Goal: Task Accomplishment & Management: Manage account settings

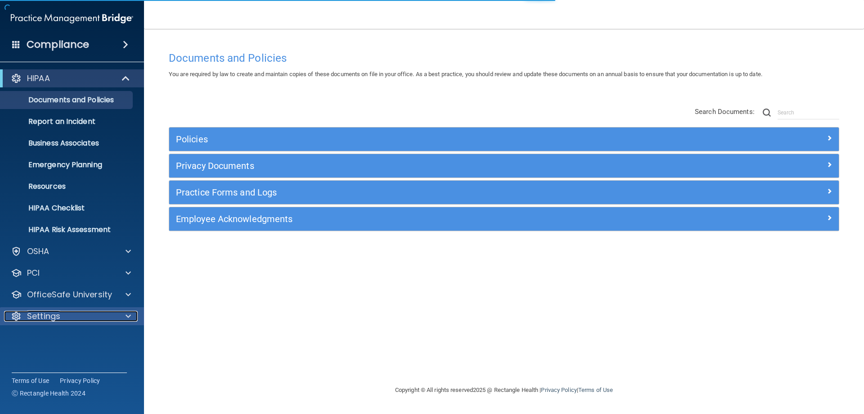
click at [45, 317] on p "Settings" at bounding box center [43, 315] width 33 height 11
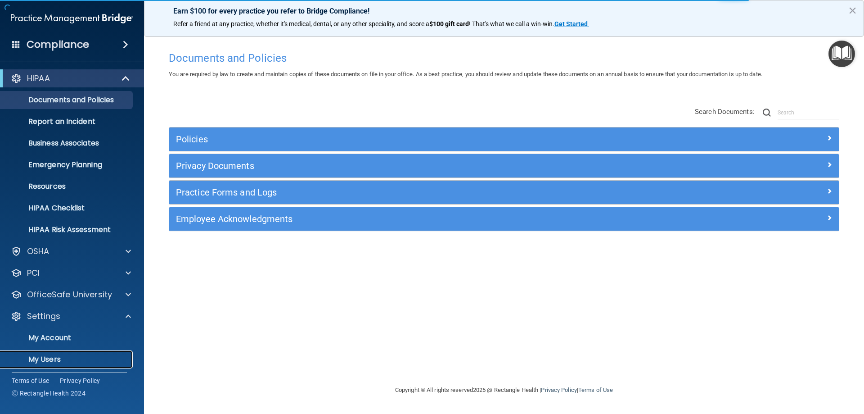
click at [49, 358] on p "My Users" at bounding box center [67, 359] width 123 height 9
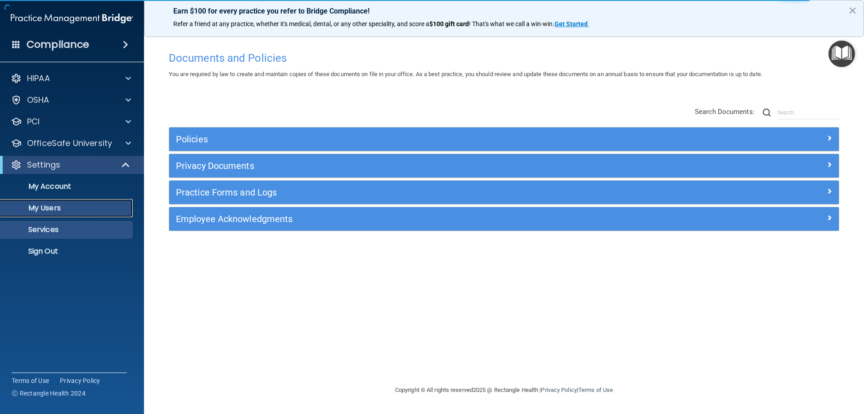
select select "20"
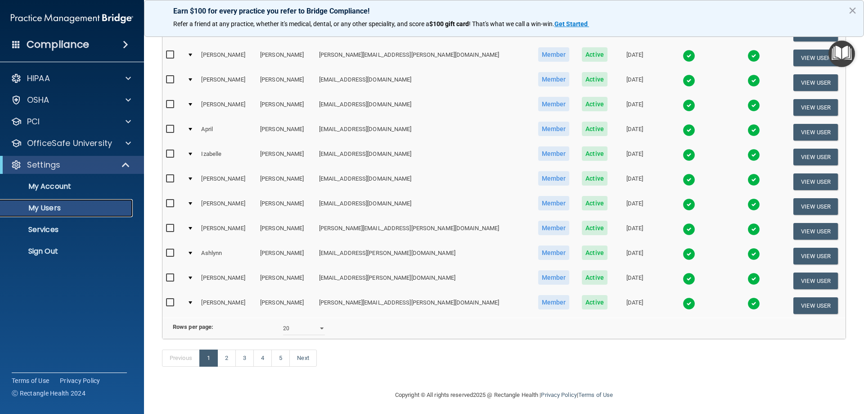
scroll to position [331, 0]
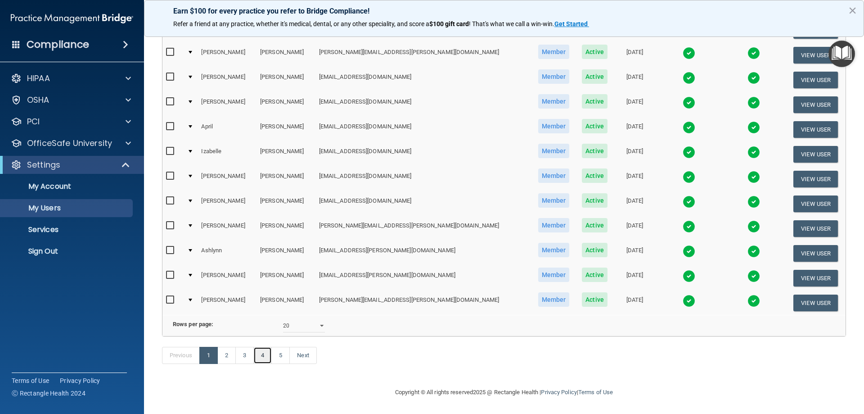
click at [266, 354] on link "4" at bounding box center [262, 354] width 18 height 17
select select "20"
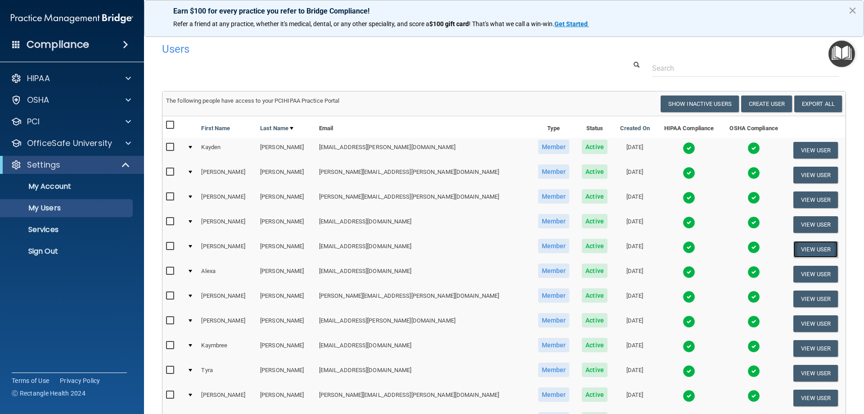
click at [793, 248] on button "View User" at bounding box center [815, 249] width 45 height 17
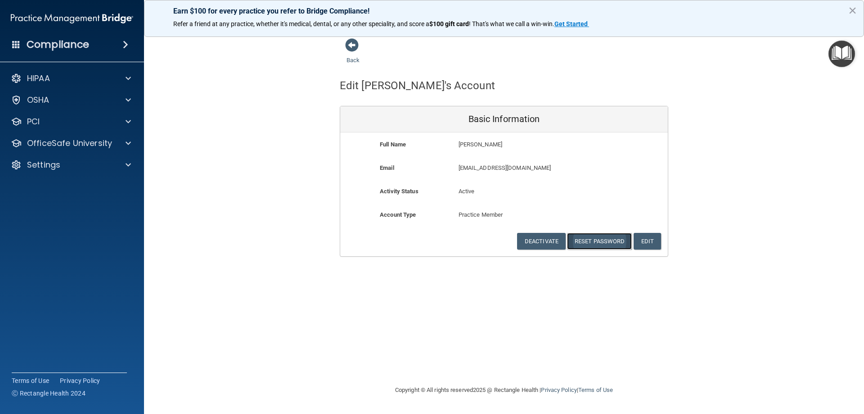
click at [589, 239] on button "Reset Password" at bounding box center [599, 241] width 65 height 17
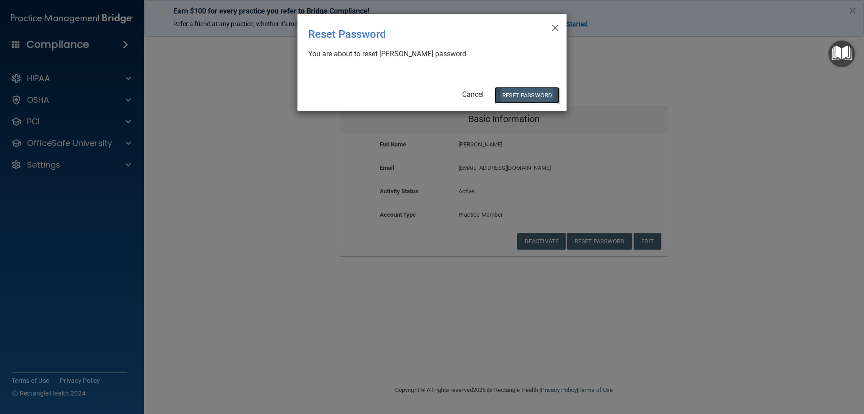
click at [530, 97] on button "Reset Password" at bounding box center [526, 95] width 65 height 17
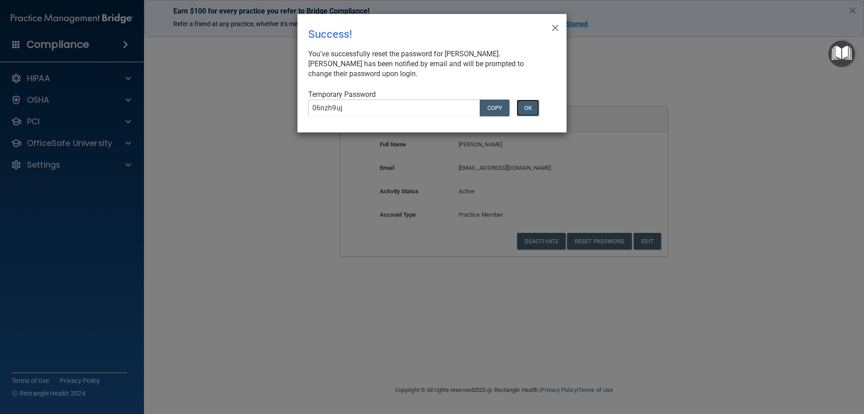
click at [524, 107] on button "OK" at bounding box center [528, 107] width 22 height 17
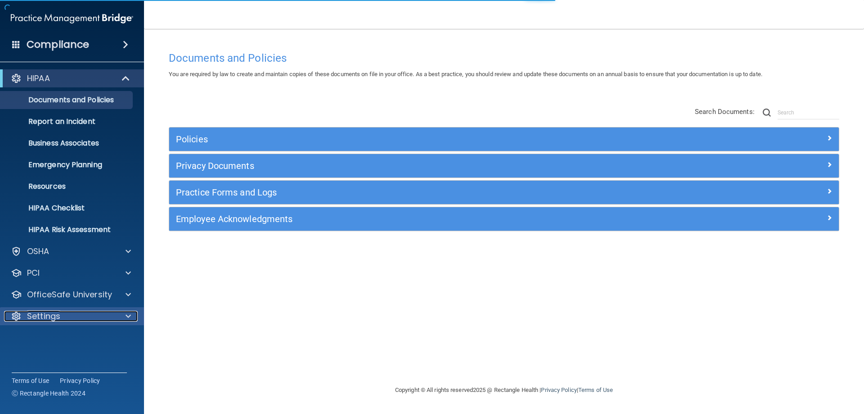
click at [50, 319] on p "Settings" at bounding box center [43, 315] width 33 height 11
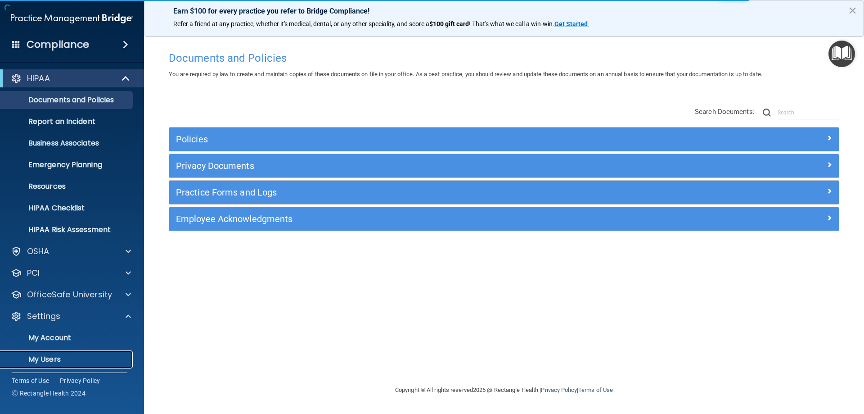
click at [46, 357] on p "My Users" at bounding box center [67, 359] width 123 height 9
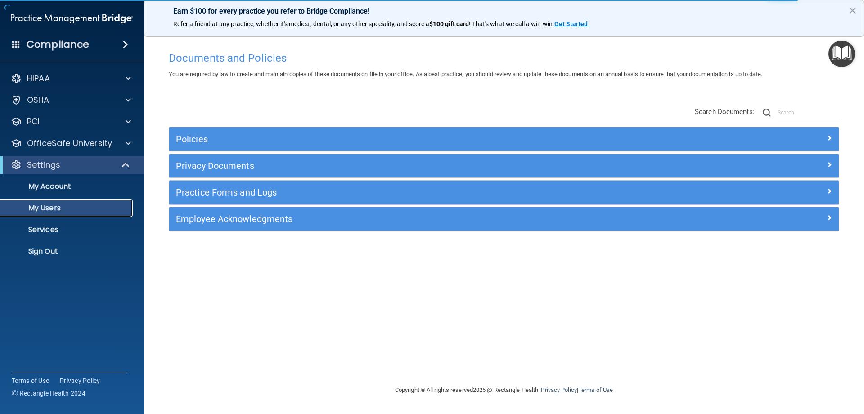
select select "20"
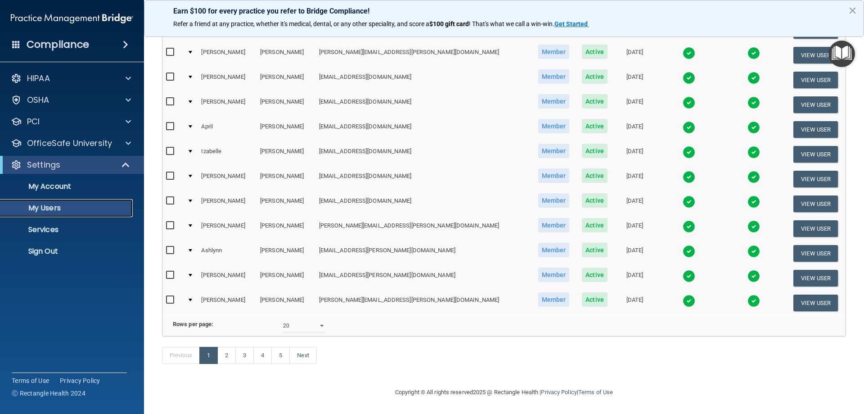
scroll to position [331, 0]
click at [266, 355] on link "4" at bounding box center [262, 354] width 18 height 17
select select "20"
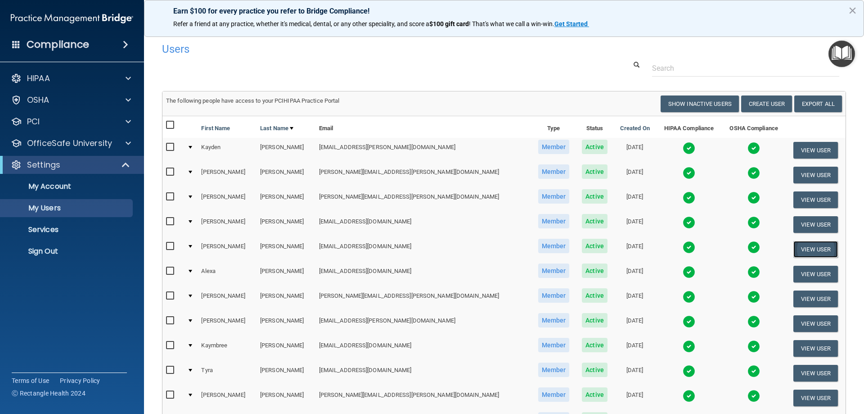
click at [796, 246] on button "View User" at bounding box center [815, 249] width 45 height 17
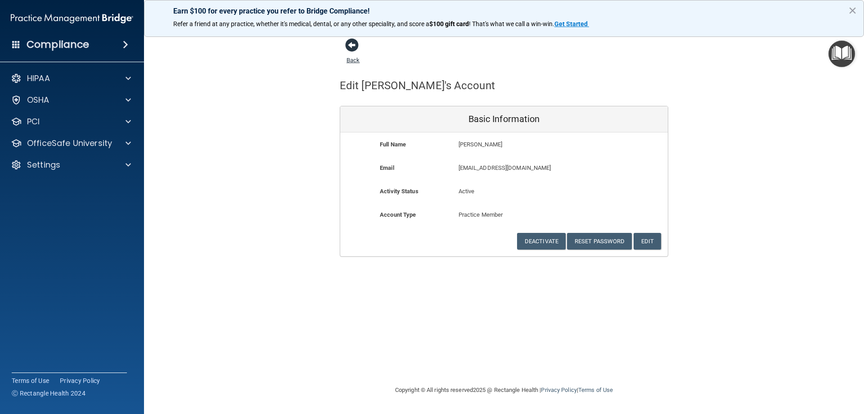
click at [351, 49] on span at bounding box center [351, 44] width 13 height 13
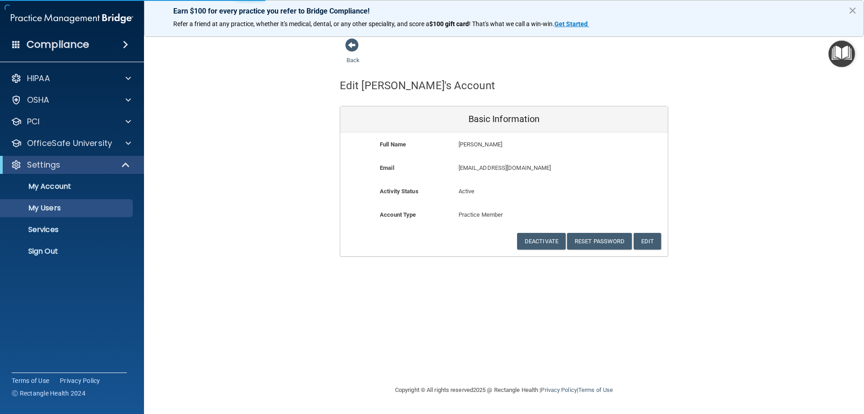
select select "20"
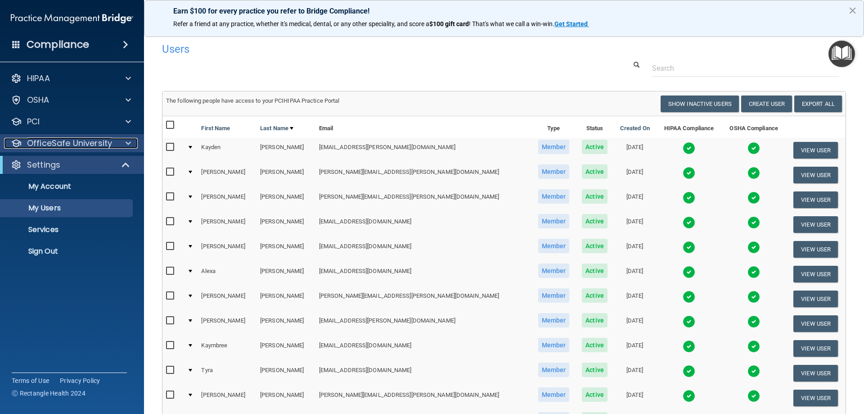
click at [61, 145] on p "OfficeSafe University" at bounding box center [69, 143] width 85 height 11
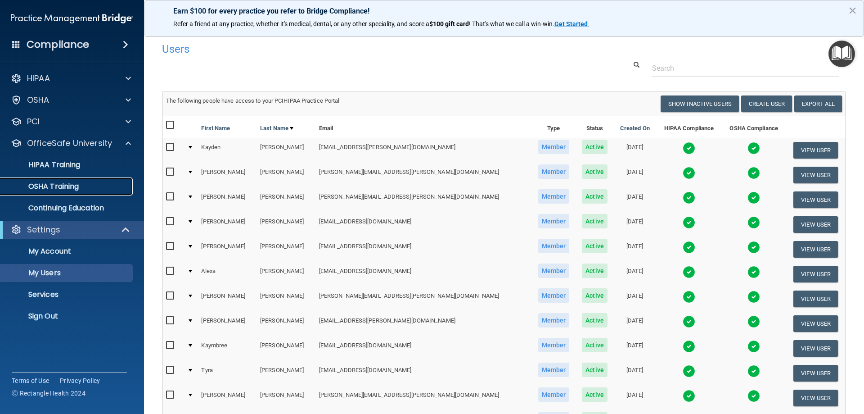
click at [59, 185] on p "OSHA Training" at bounding box center [42, 186] width 73 height 9
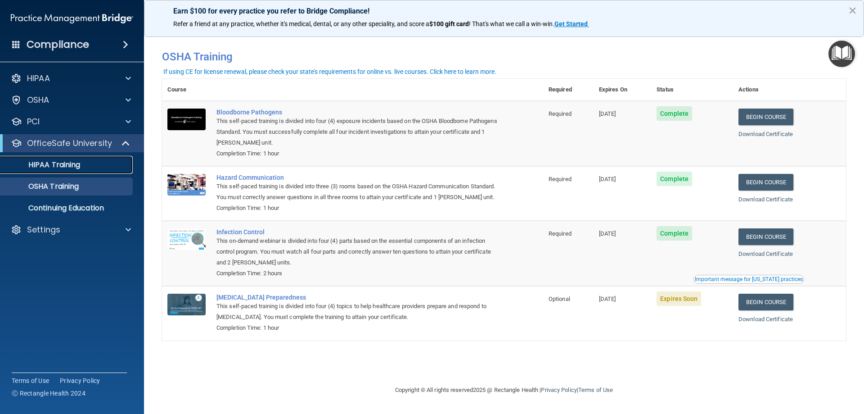
click at [78, 168] on p "HIPAA Training" at bounding box center [43, 164] width 74 height 9
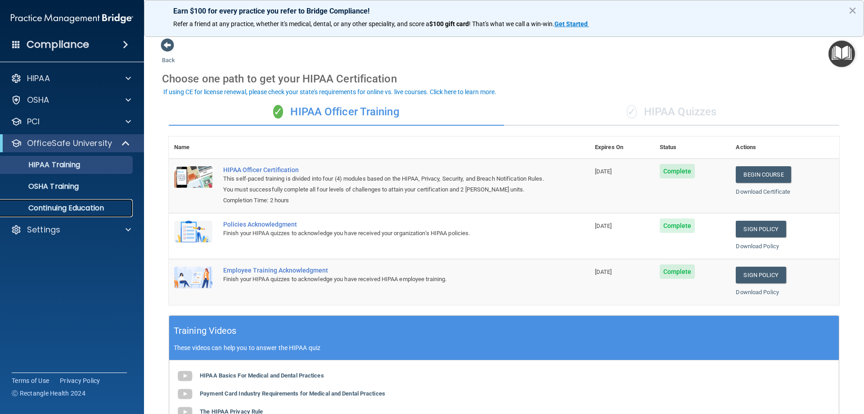
click at [62, 203] on p "Continuing Education" at bounding box center [67, 207] width 123 height 9
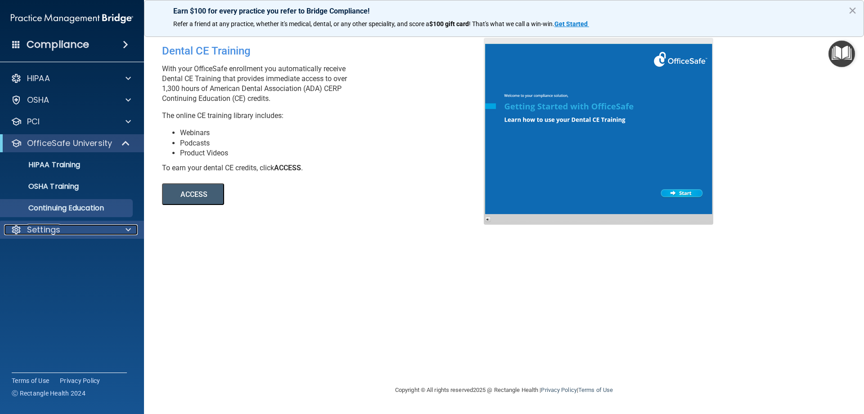
click at [43, 228] on p "Settings" at bounding box center [43, 229] width 33 height 11
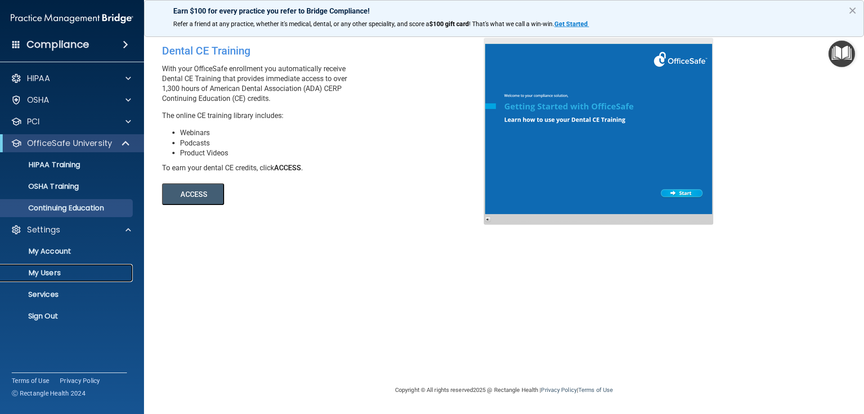
click at [41, 273] on p "My Users" at bounding box center [67, 272] width 123 height 9
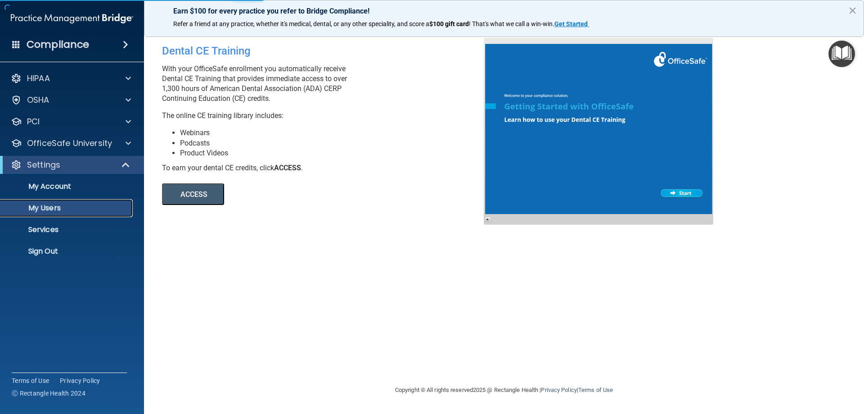
select select "20"
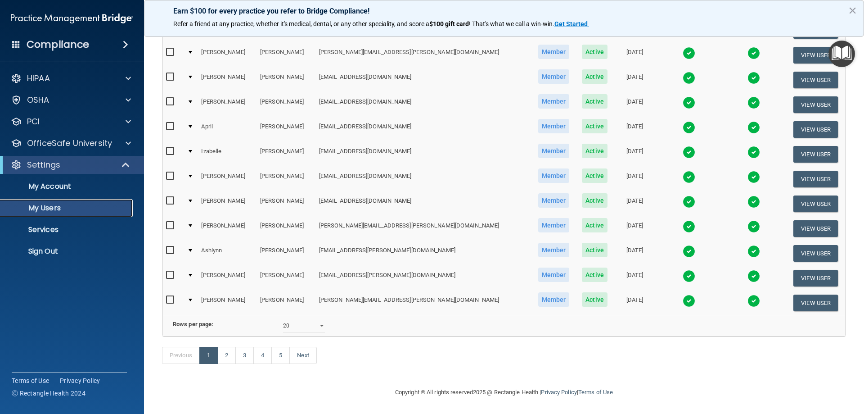
scroll to position [331, 0]
click at [267, 355] on link "4" at bounding box center [262, 354] width 18 height 17
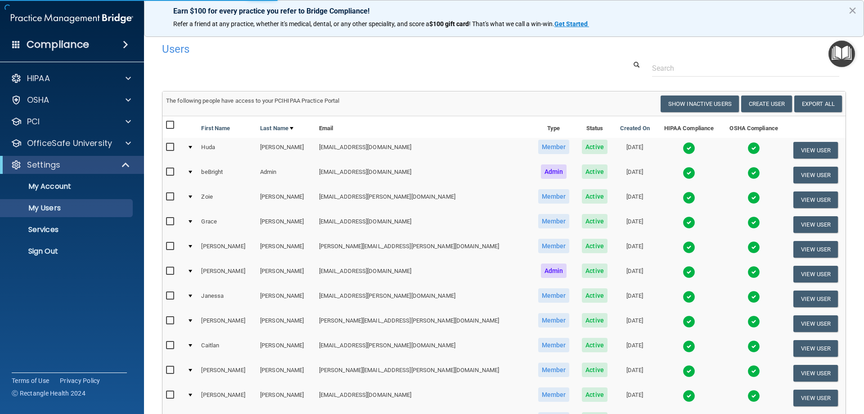
select select "20"
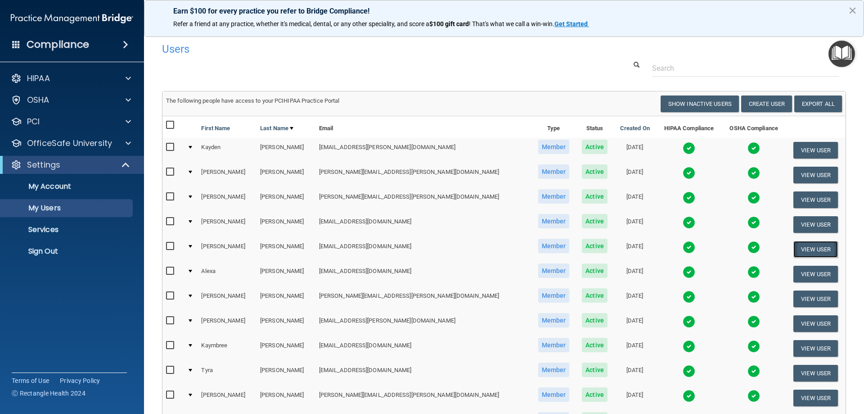
click at [793, 252] on button "View User" at bounding box center [815, 249] width 45 height 17
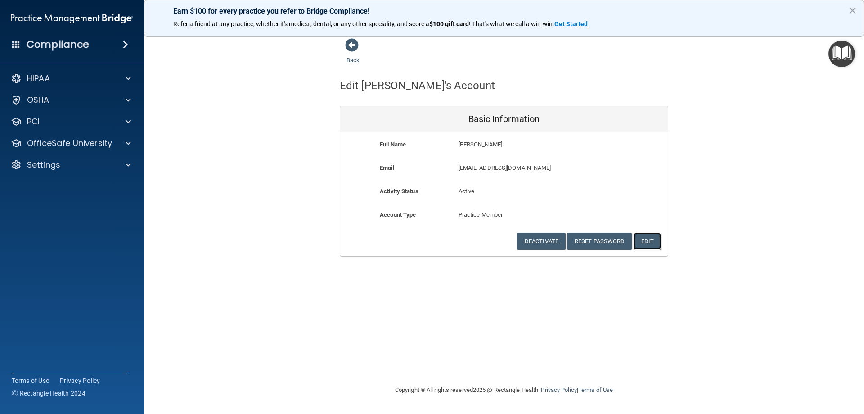
click at [652, 241] on button "Edit" at bounding box center [647, 241] width 27 height 17
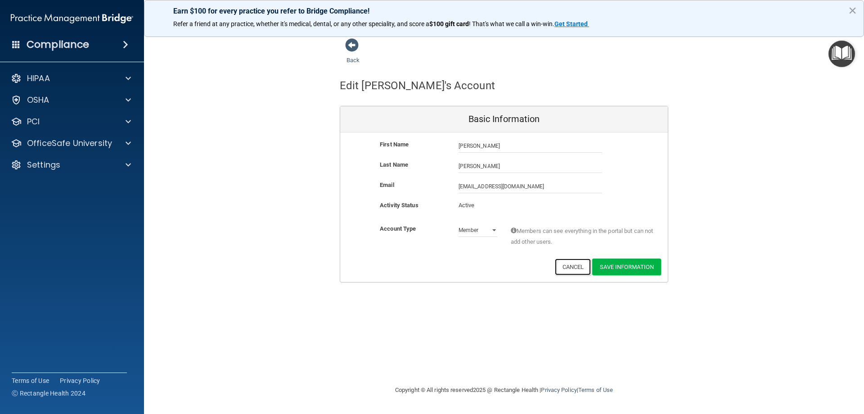
click at [571, 270] on button "Cancel" at bounding box center [573, 266] width 36 height 17
